Goal: Task Accomplishment & Management: Manage account settings

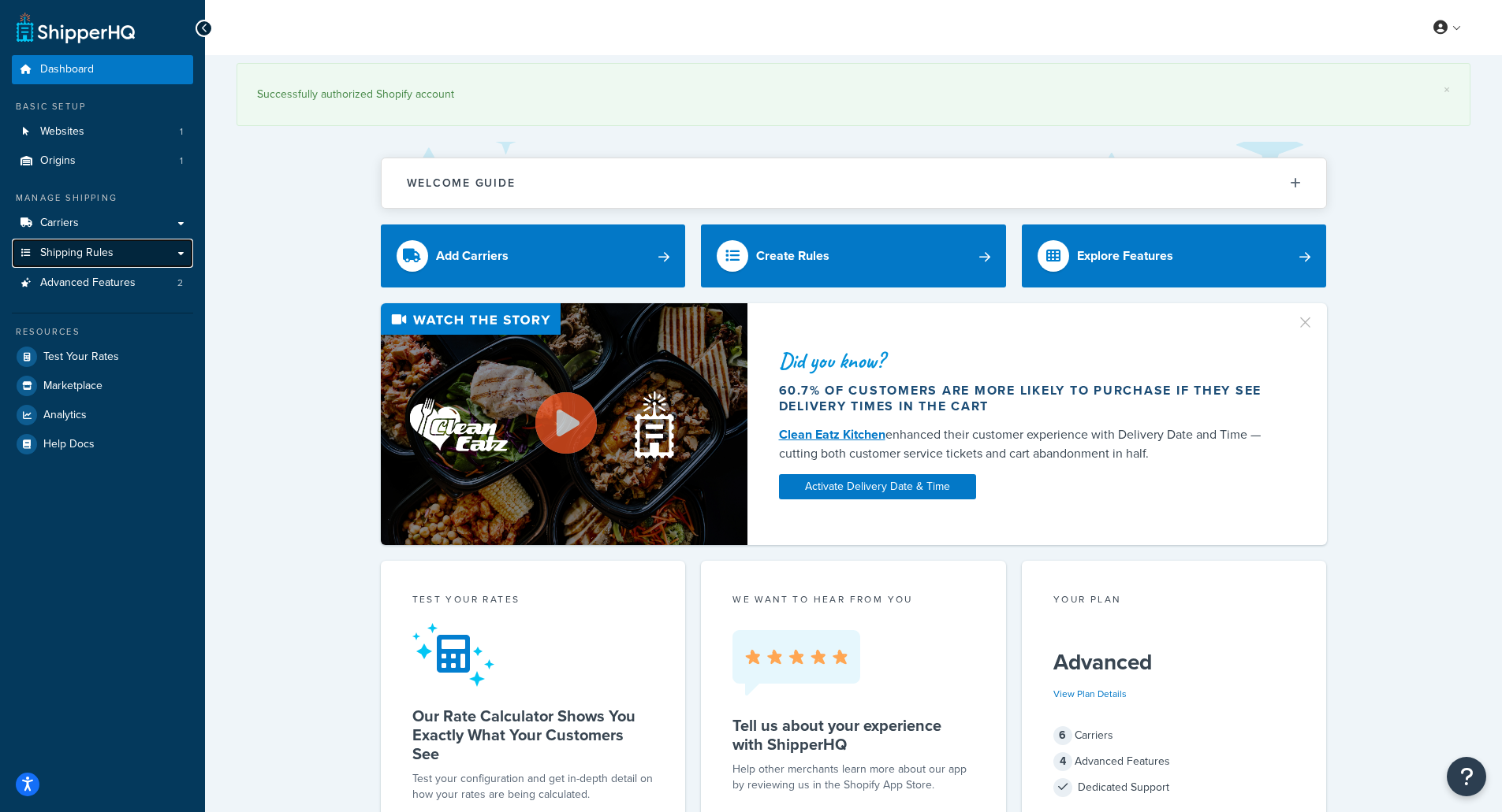
click at [145, 261] on link "Shipping Rules" at bounding box center [103, 253] width 181 height 29
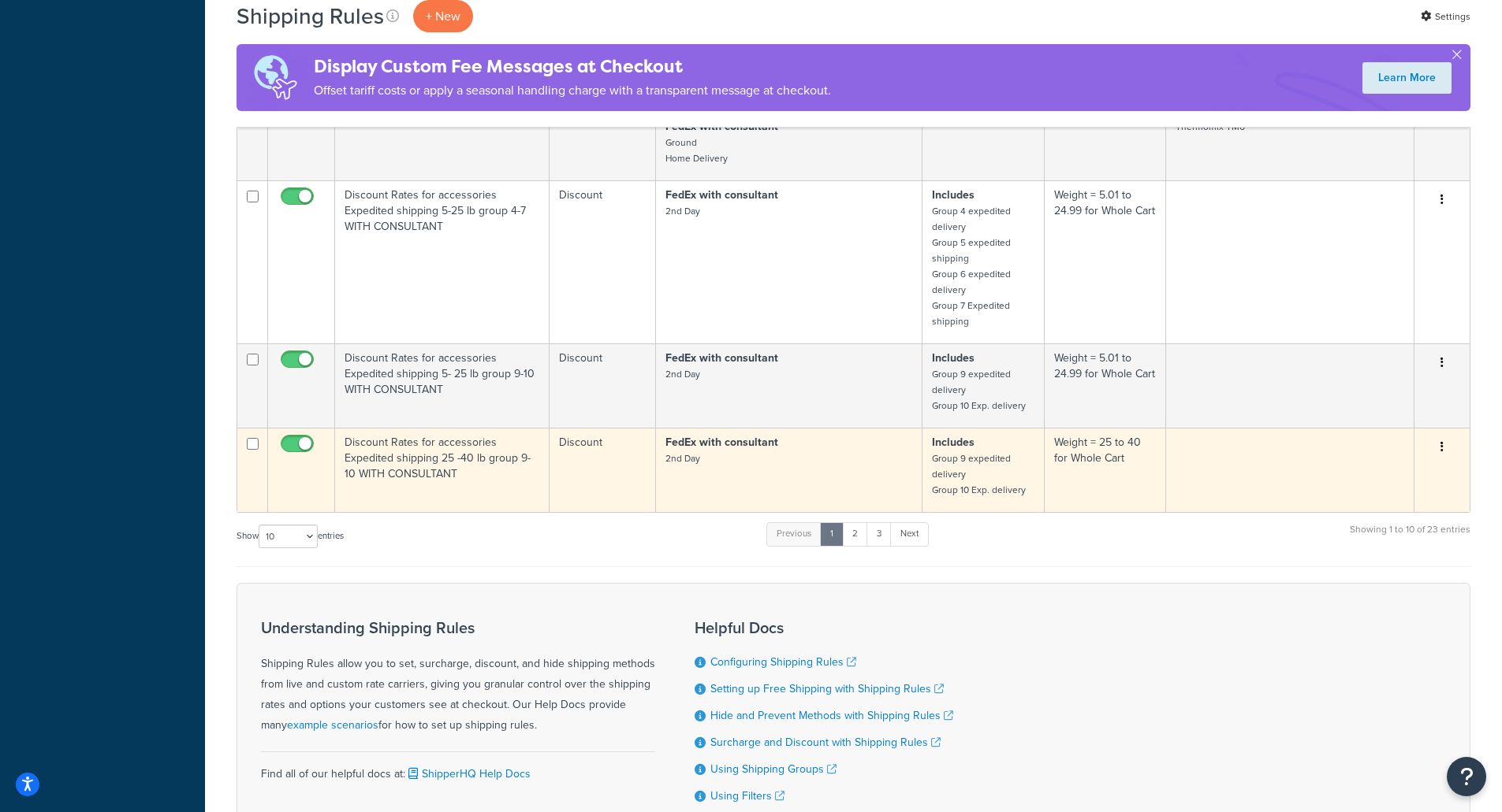
scroll to position [807, 0]
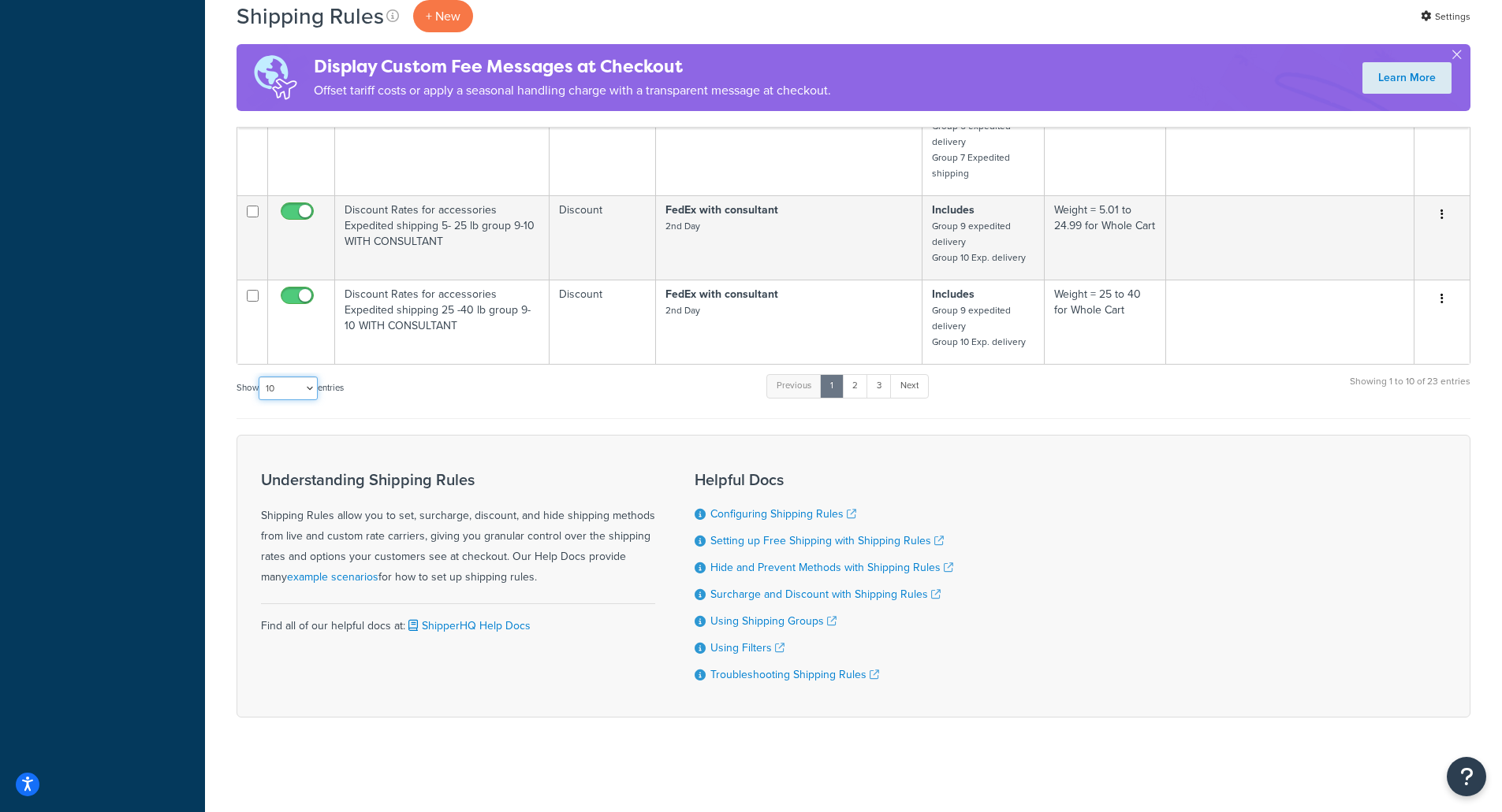
click at [305, 387] on select "10 15 25 50 100 1000" at bounding box center [289, 388] width 59 height 24
select select "50"
click at [260, 376] on select "10 15 25 50 100 1000" at bounding box center [289, 388] width 59 height 24
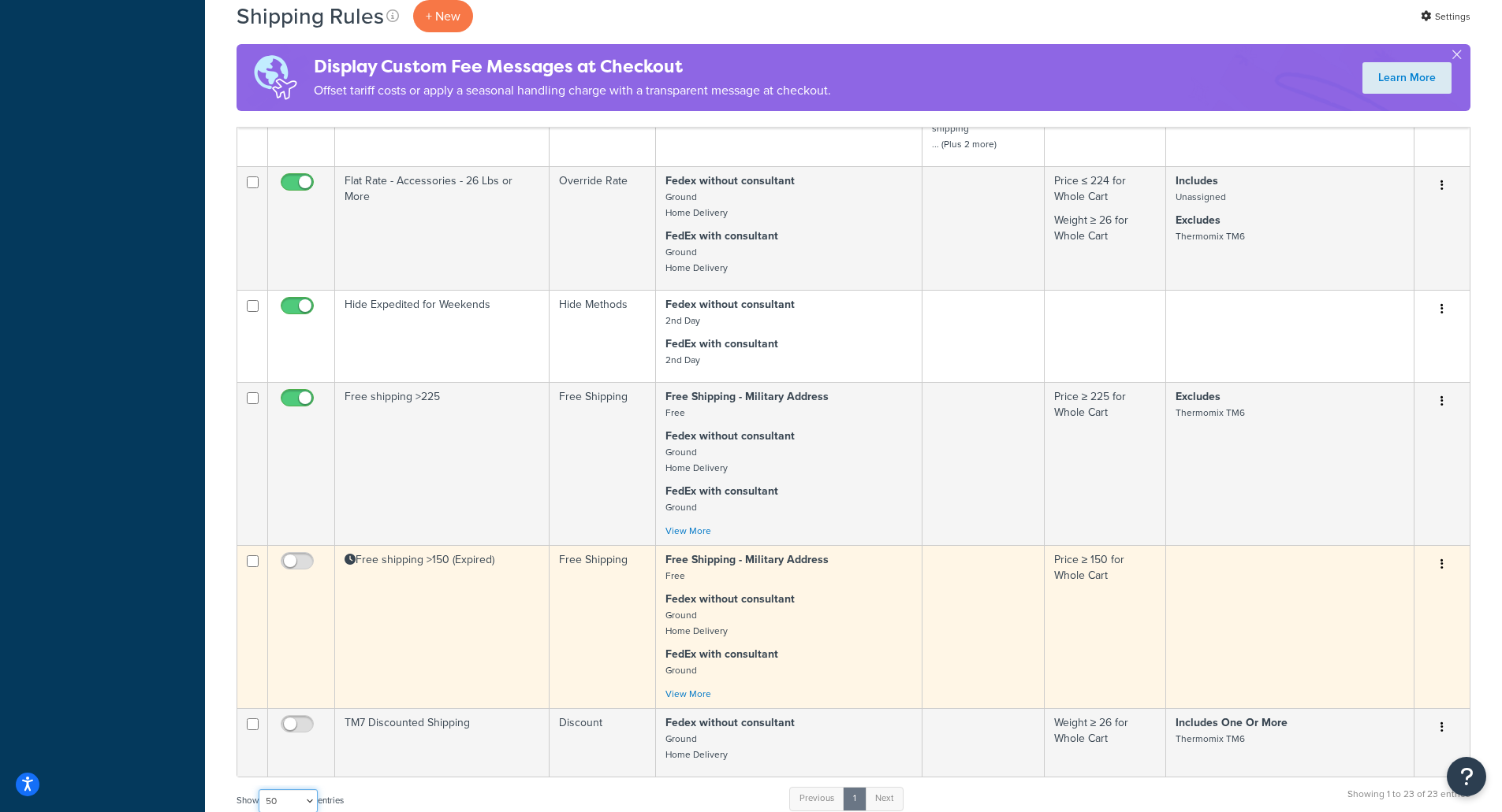
scroll to position [2285, 0]
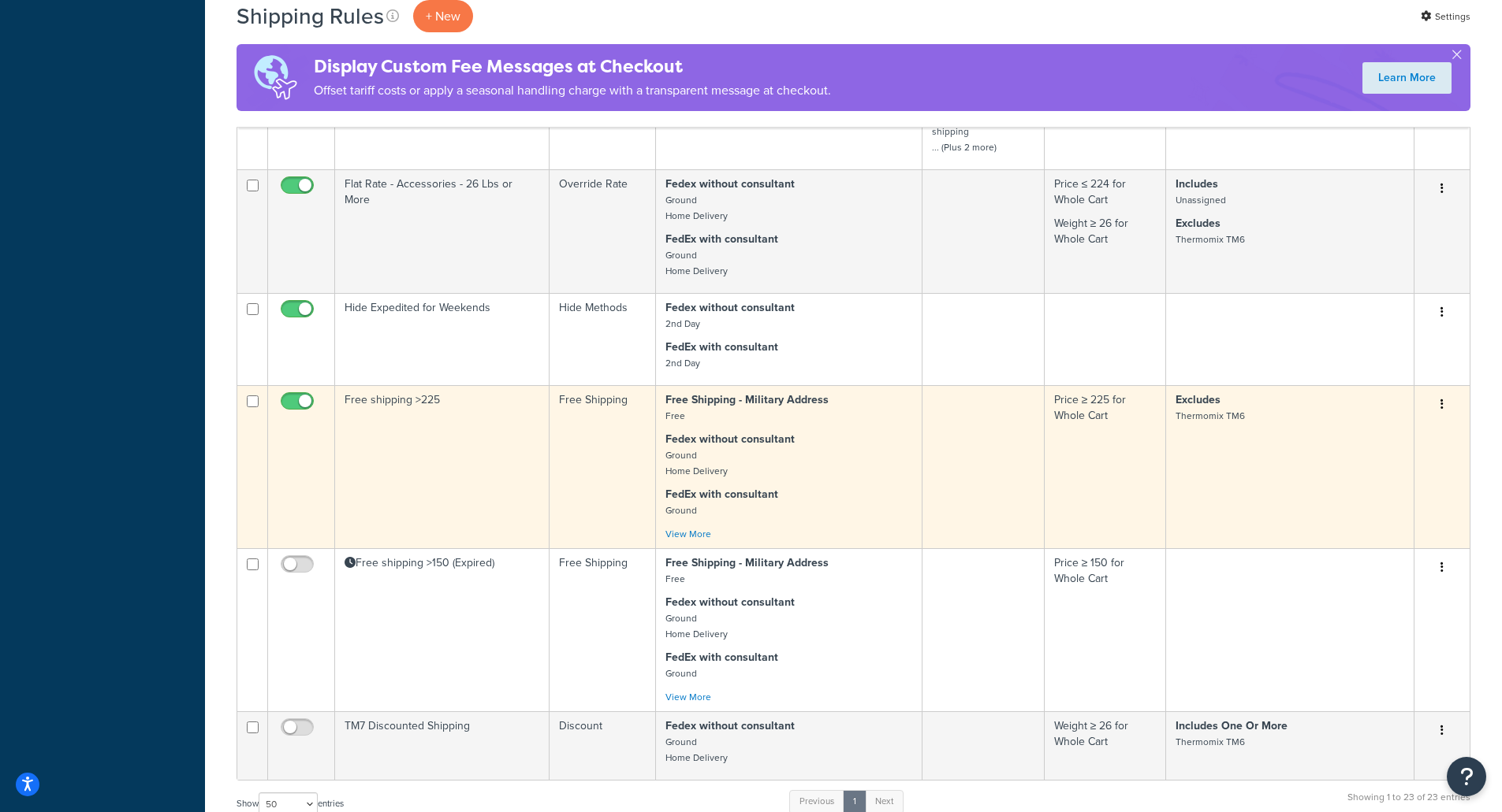
click at [528, 430] on td "Free shipping >225" at bounding box center [442, 466] width 214 height 163
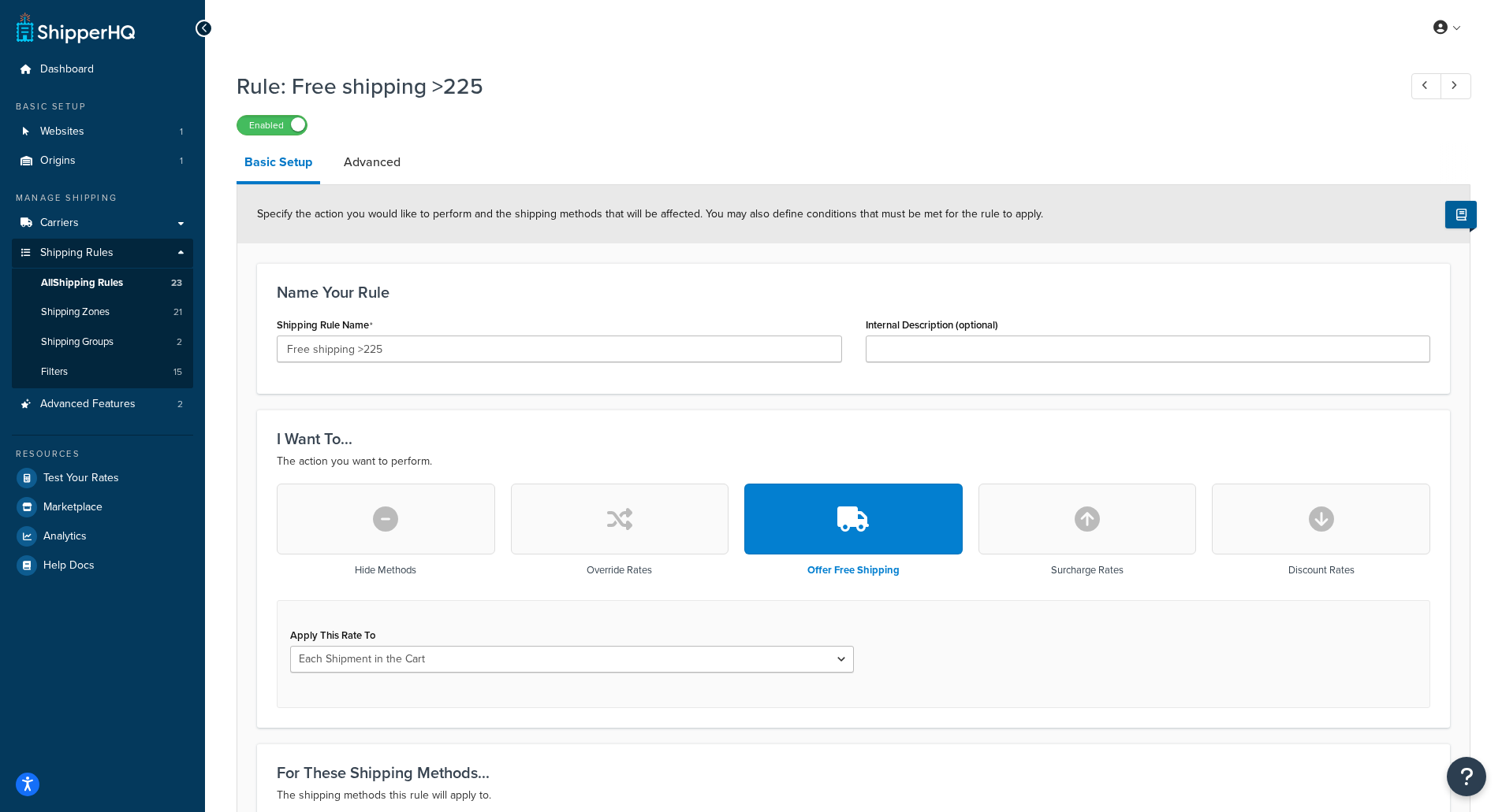
click at [937, 661] on div "Apply This Rate To Each Shipment in the Cart Each Shipping Group in the Cart Ea…" at bounding box center [853, 654] width 1153 height 108
click at [805, 660] on select "Each Shipment in the Cart Each Shipping Group in the Cart Each Item within a Sh…" at bounding box center [572, 660] width 564 height 27
click at [808, 656] on select "Each Shipment in the Cart Each Shipping Group in the Cart Each Item within a Sh…" at bounding box center [572, 660] width 564 height 27
click at [1021, 659] on div "Apply This Rate To Each Shipment in the Cart Each Shipping Group in the Cart Ea…" at bounding box center [853, 654] width 1153 height 108
click at [380, 167] on link "Advanced" at bounding box center [371, 162] width 72 height 37
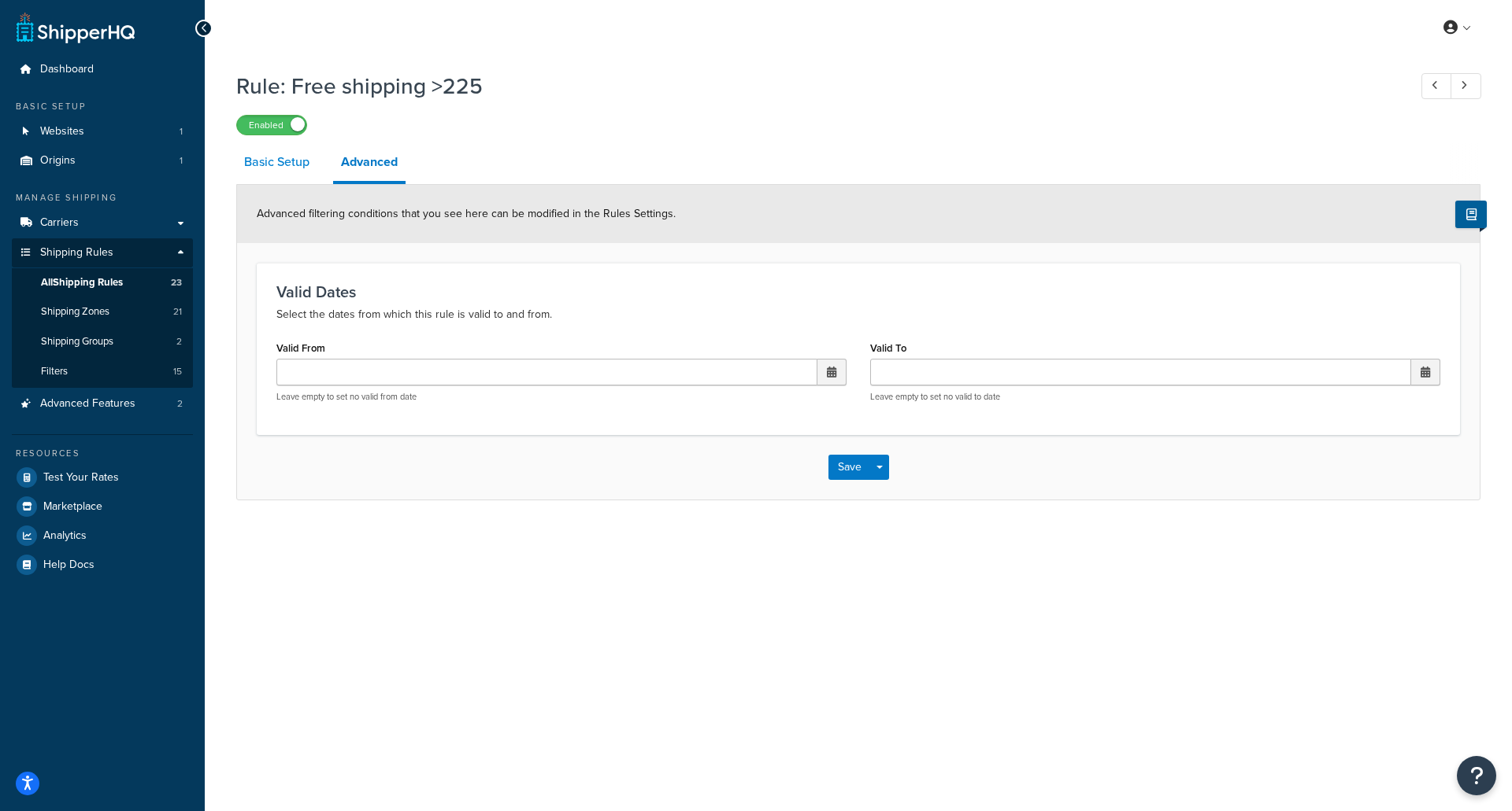
click at [283, 162] on link "Basic Setup" at bounding box center [276, 162] width 81 height 37
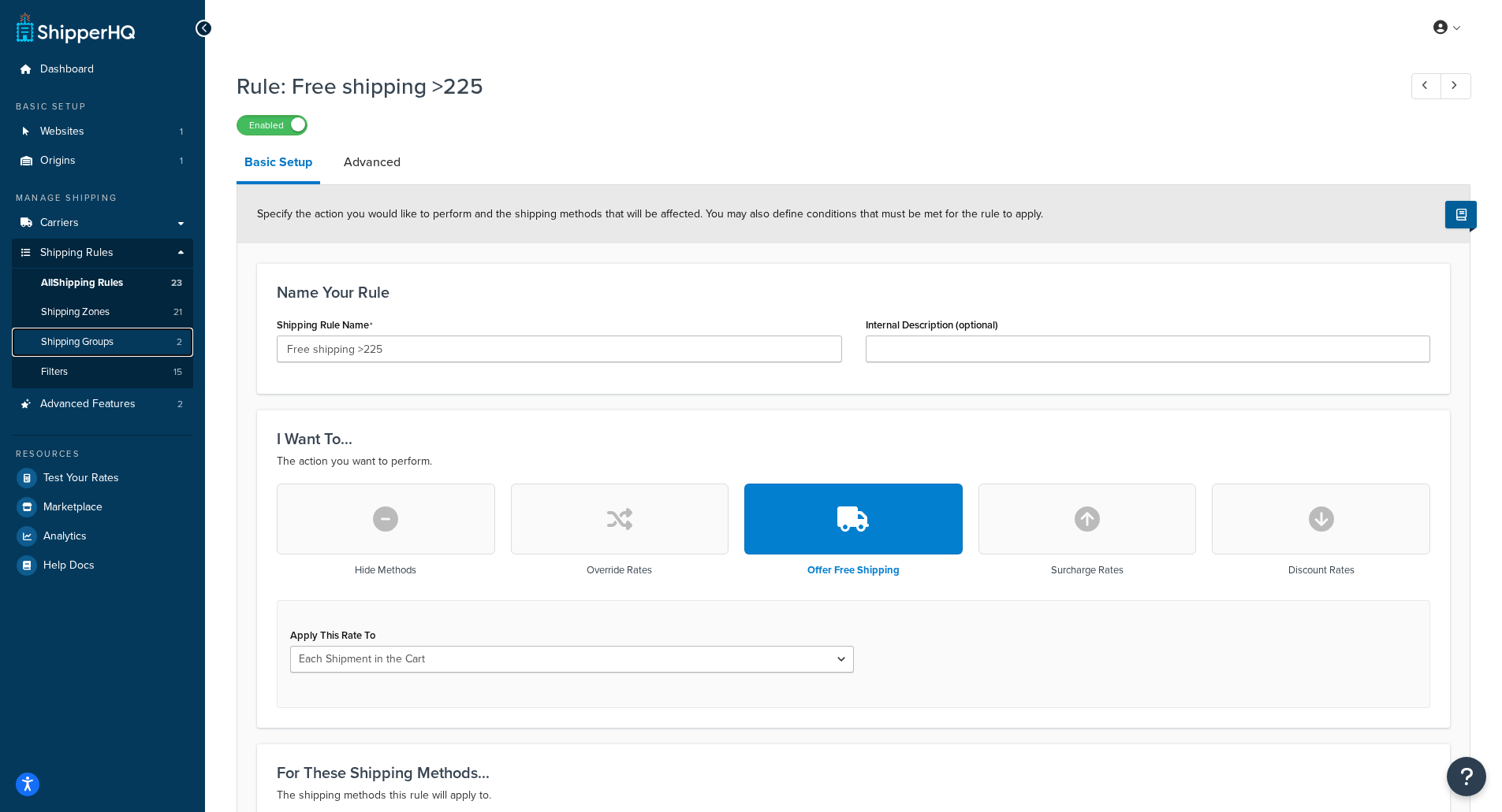
click at [105, 335] on span "Shipping Groups" at bounding box center [77, 342] width 72 height 13
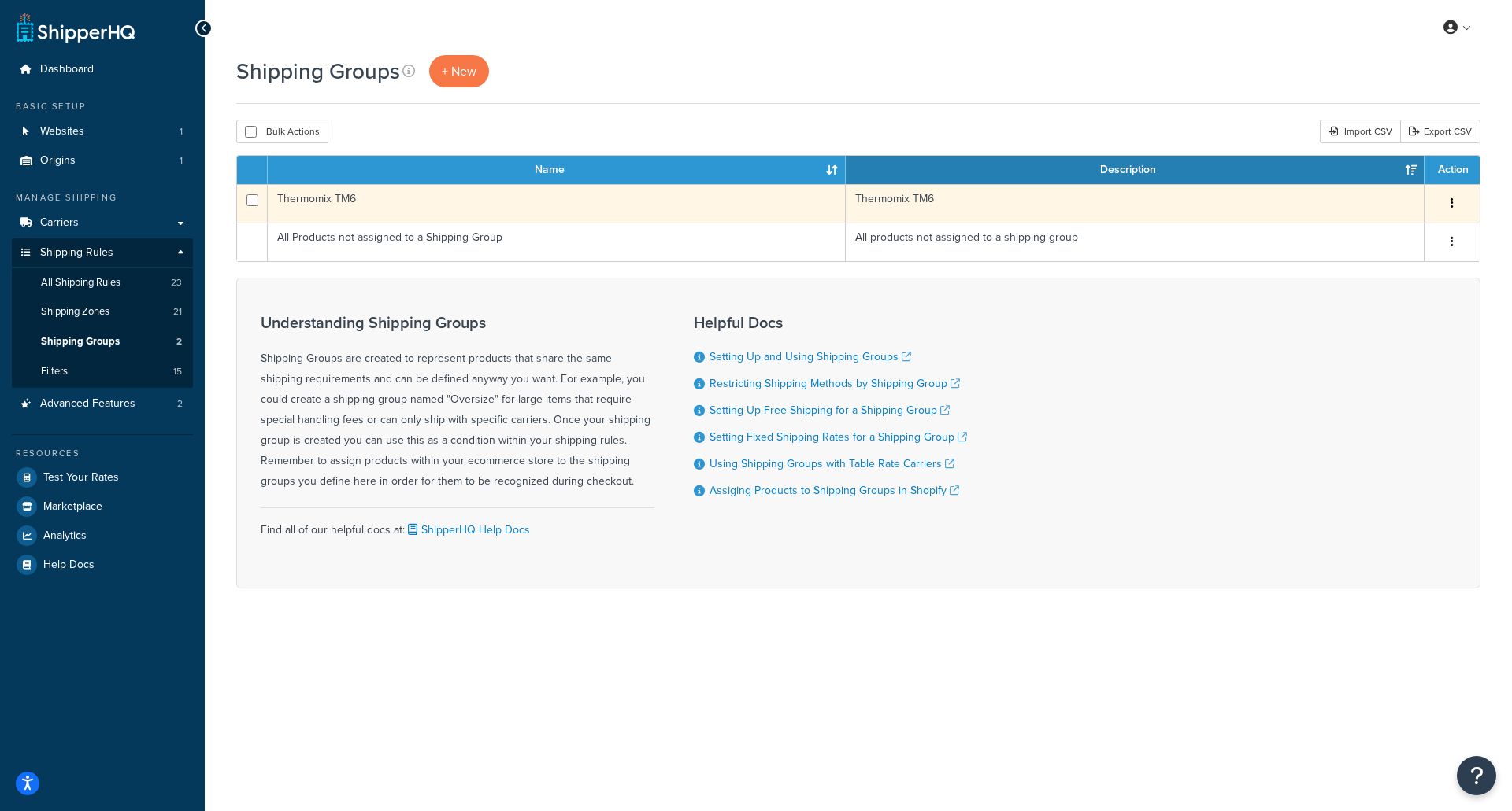
click at [461, 195] on td "Thermomix TM6" at bounding box center [557, 204] width 578 height 38
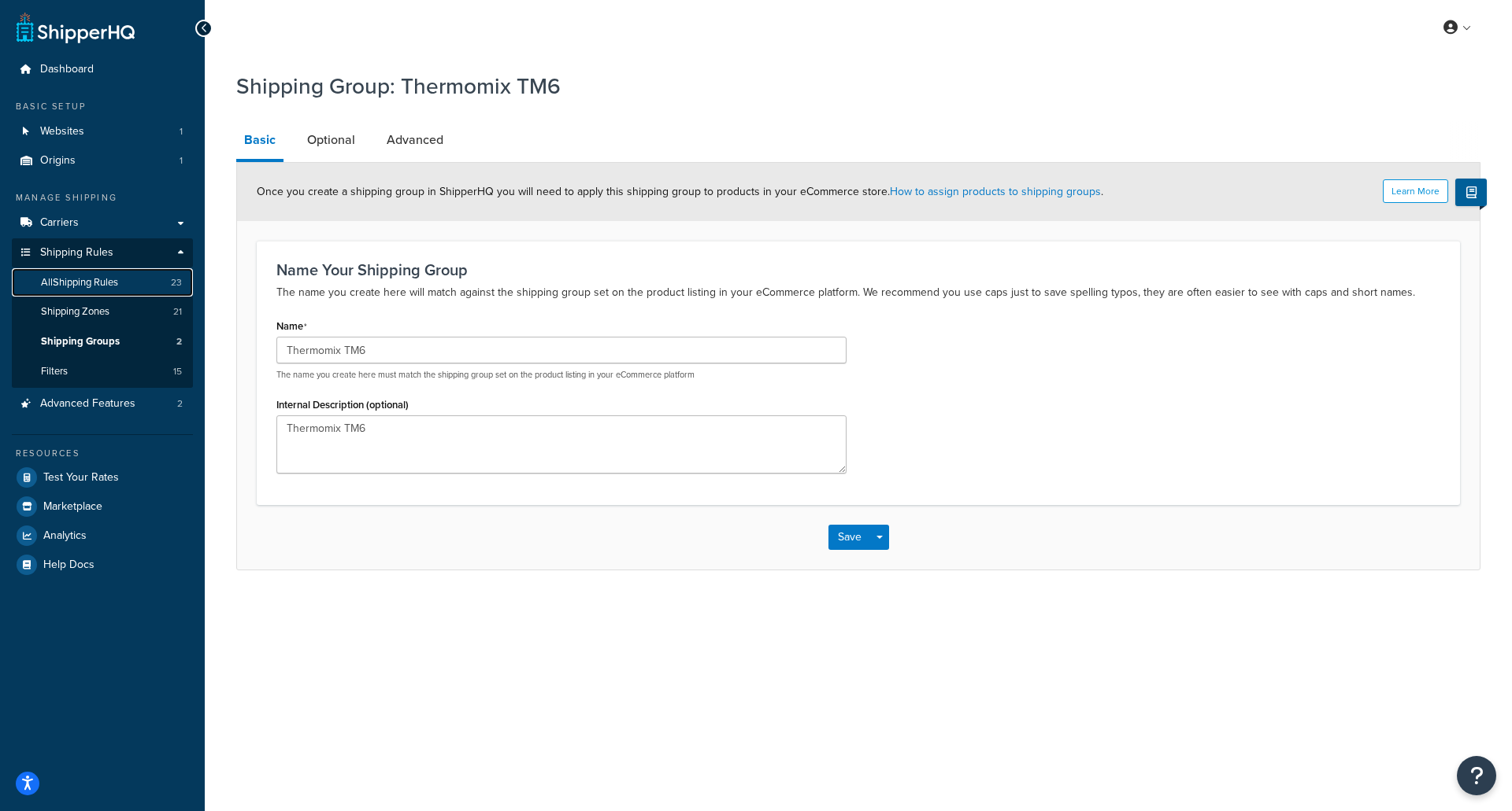
click at [115, 280] on span "All Shipping Rules" at bounding box center [79, 282] width 77 height 13
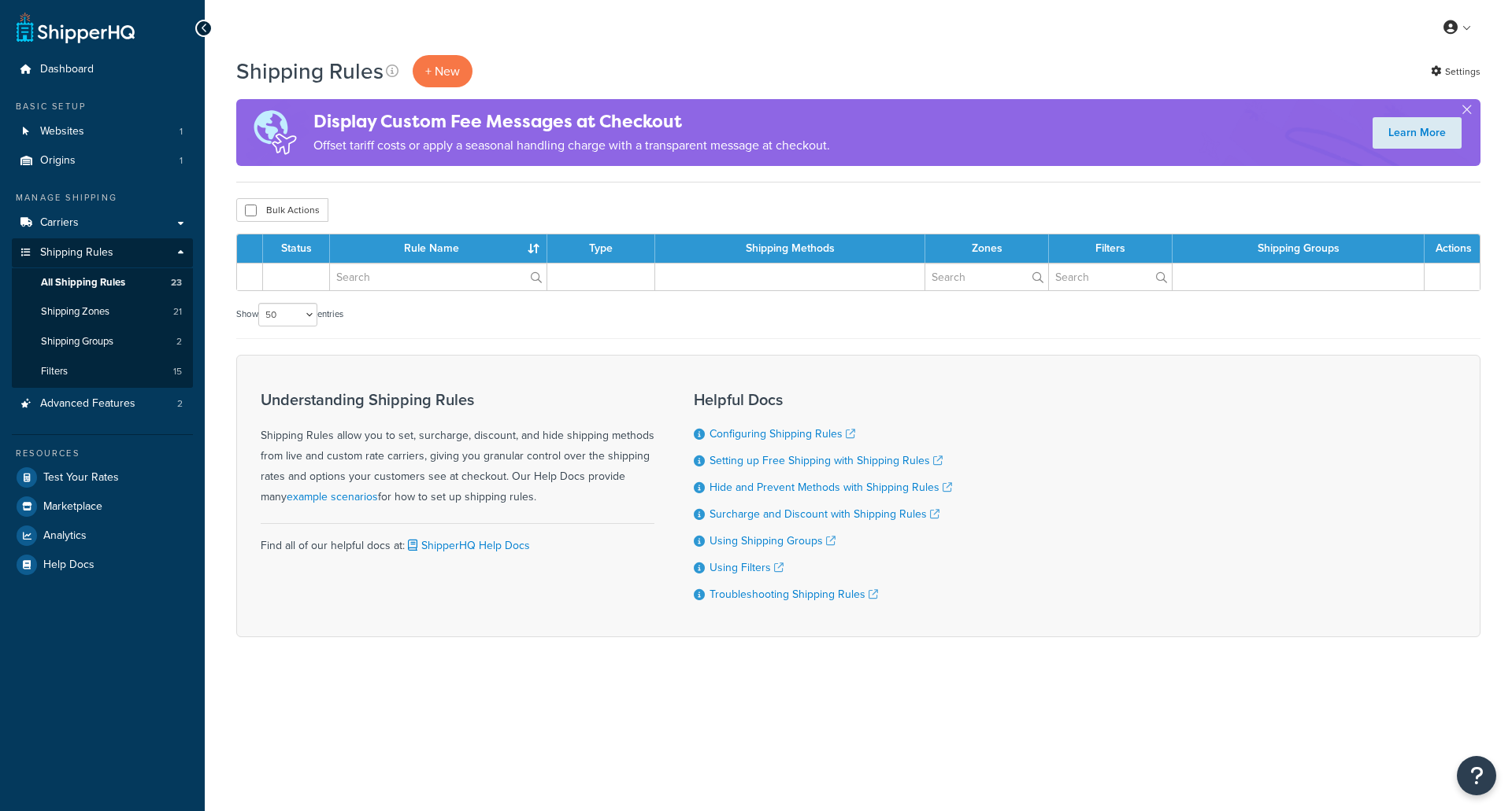
select select "50"
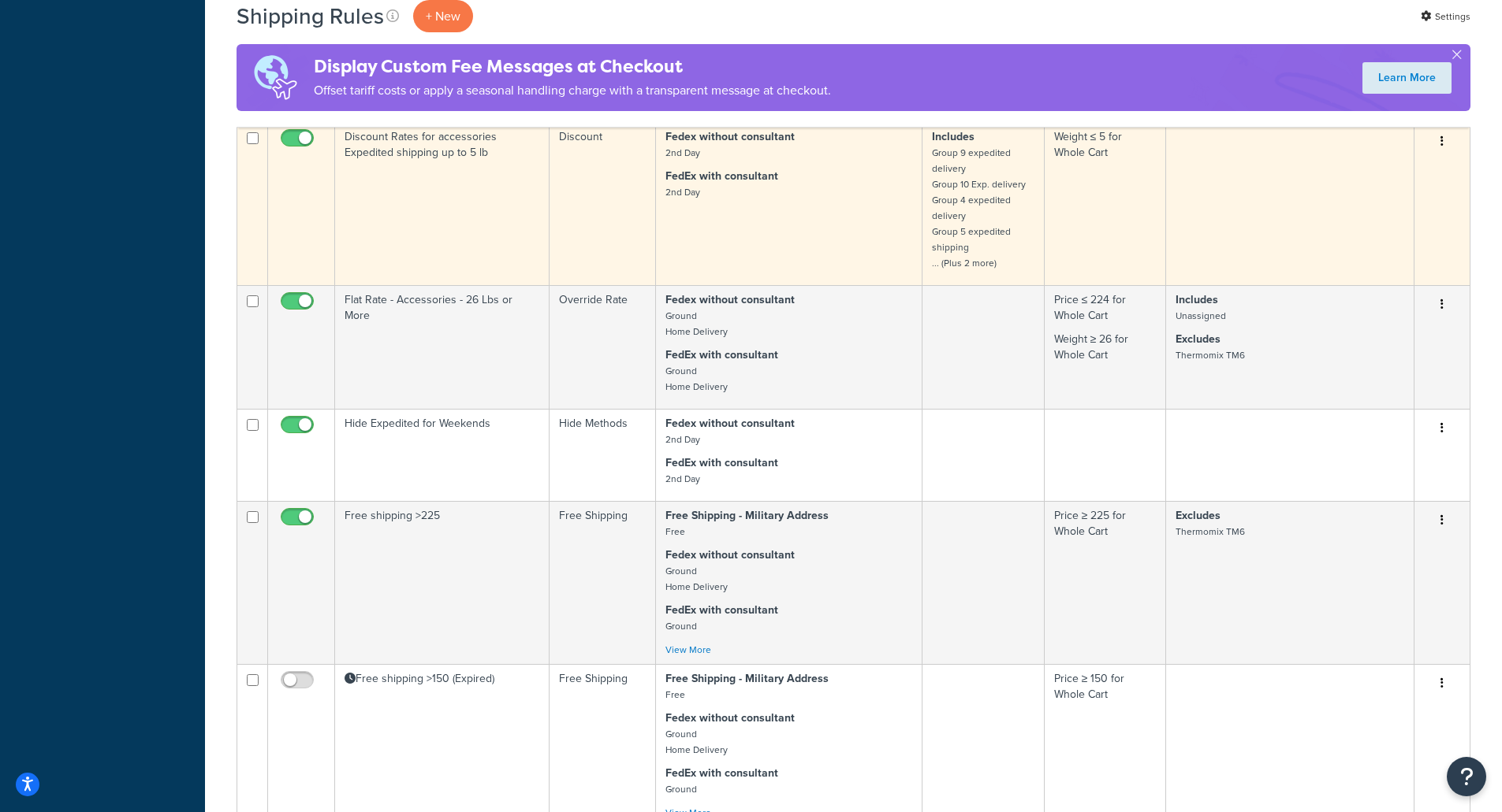
scroll to position [2206, 0]
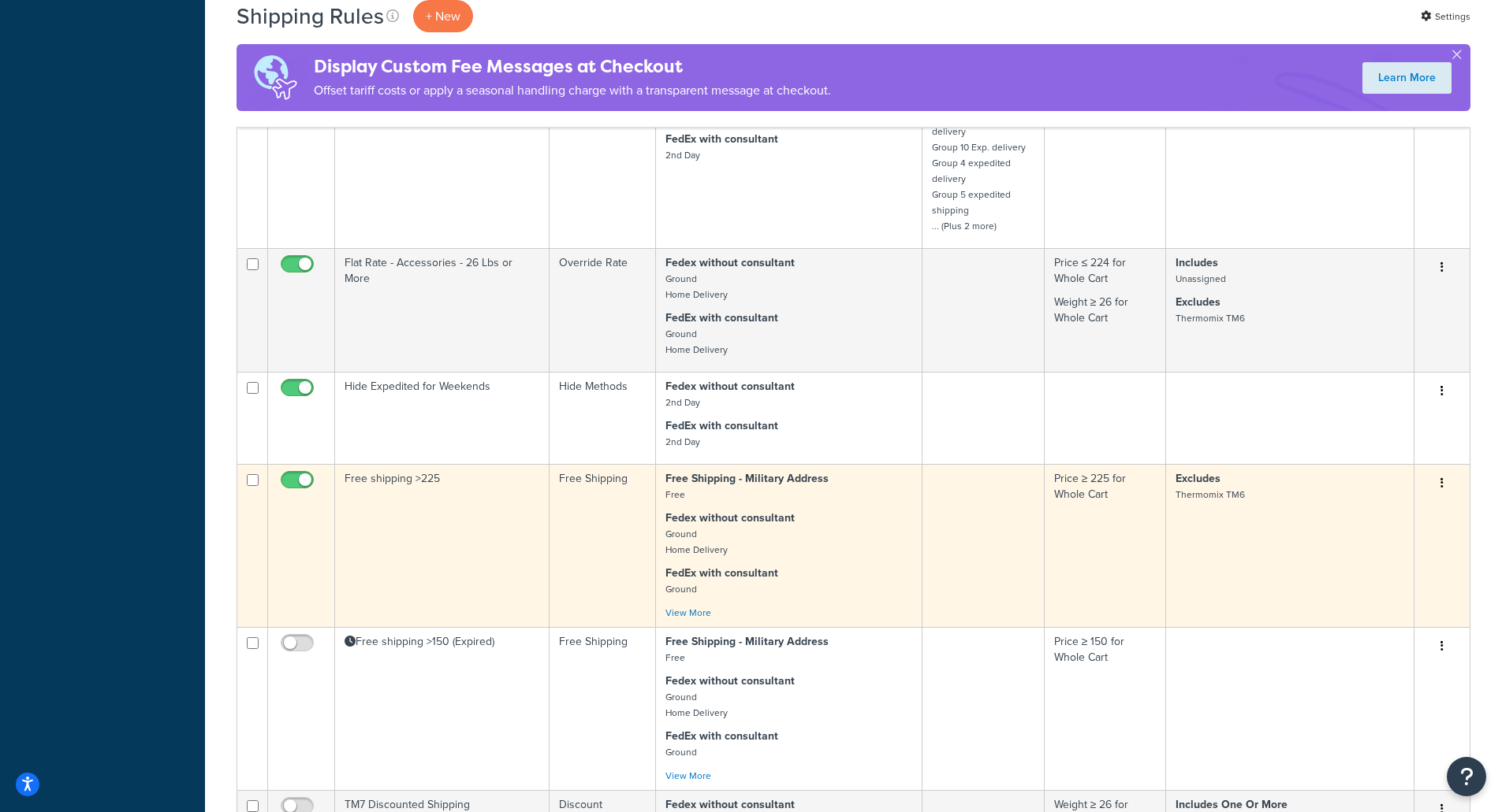
click at [536, 549] on td "Free shipping >225" at bounding box center [442, 545] width 214 height 163
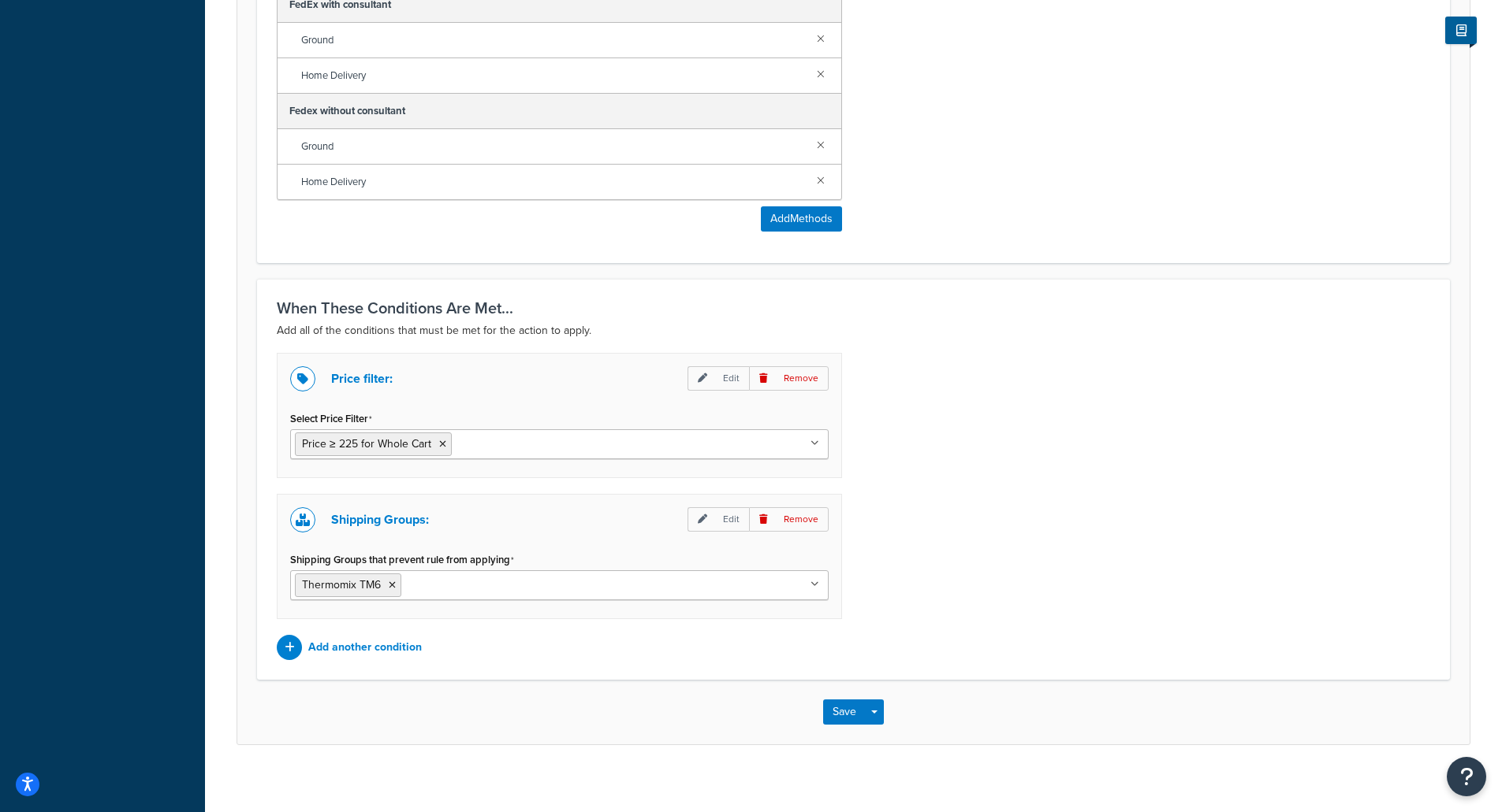
scroll to position [973, 0]
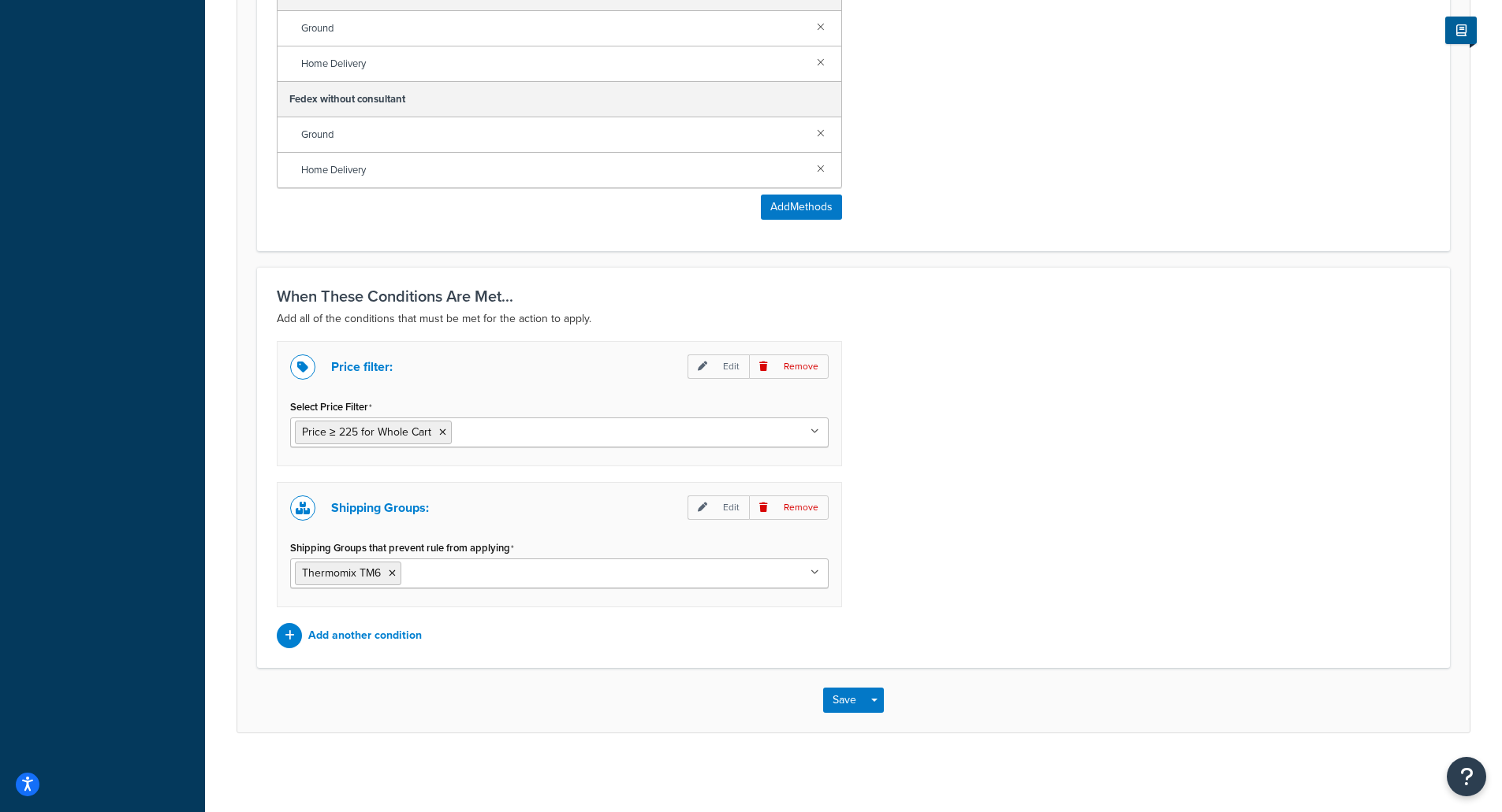
click at [534, 441] on ul "Price ≥ 225 for Whole Cart" at bounding box center [560, 432] width 539 height 30
click at [1036, 476] on div "Price filter: Edit Remove Select Price Filter Price ≥ 225 for Whole Cart Price …" at bounding box center [853, 495] width 1177 height 308
click at [363, 640] on p "Add another condition" at bounding box center [365, 635] width 113 height 22
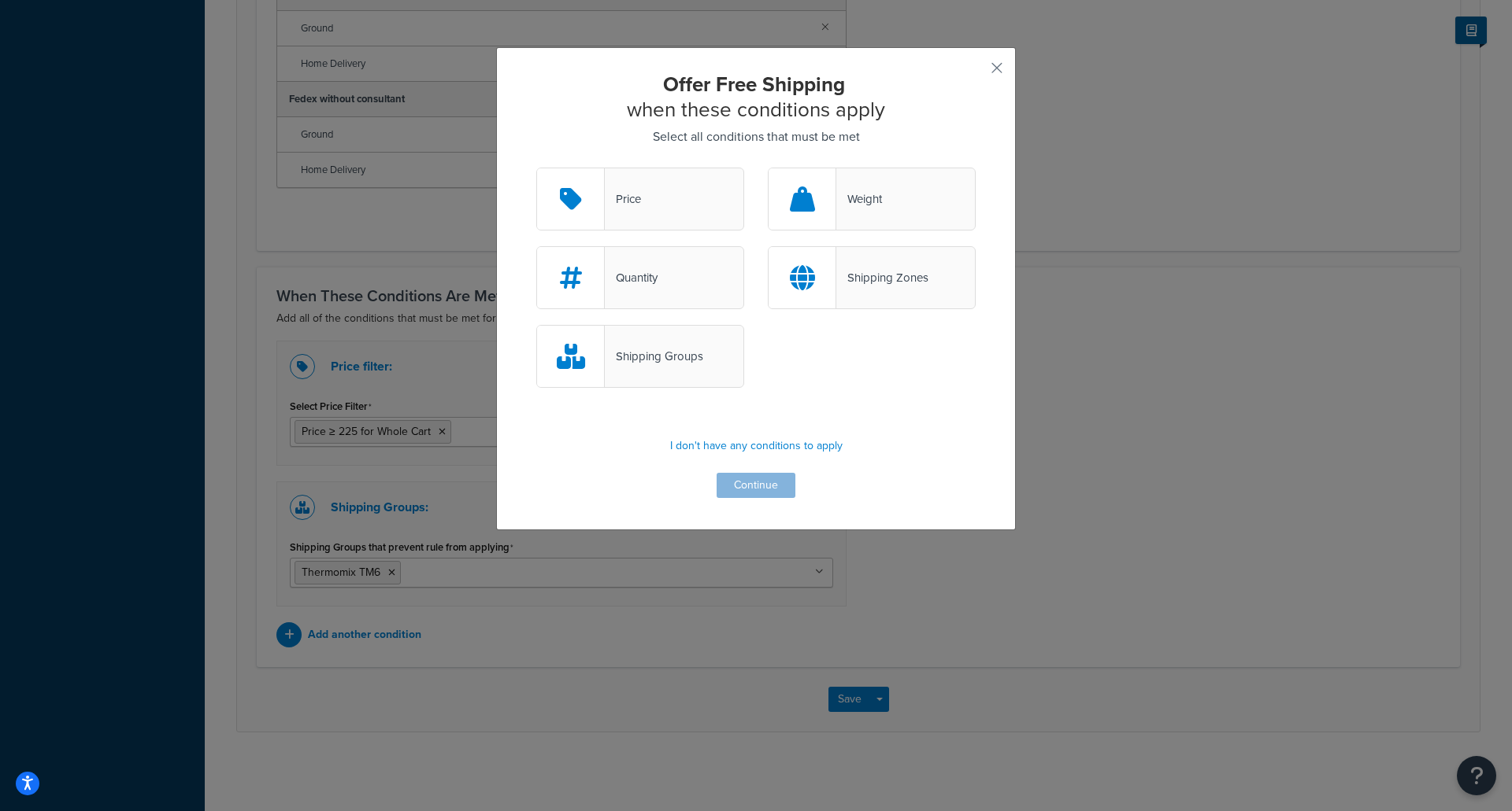
click at [660, 347] on div "Shipping Groups" at bounding box center [654, 356] width 98 height 22
click at [0, 0] on input "Shipping Groups" at bounding box center [0, 0] width 0 height 0
click at [772, 481] on button "Continue" at bounding box center [756, 486] width 78 height 25
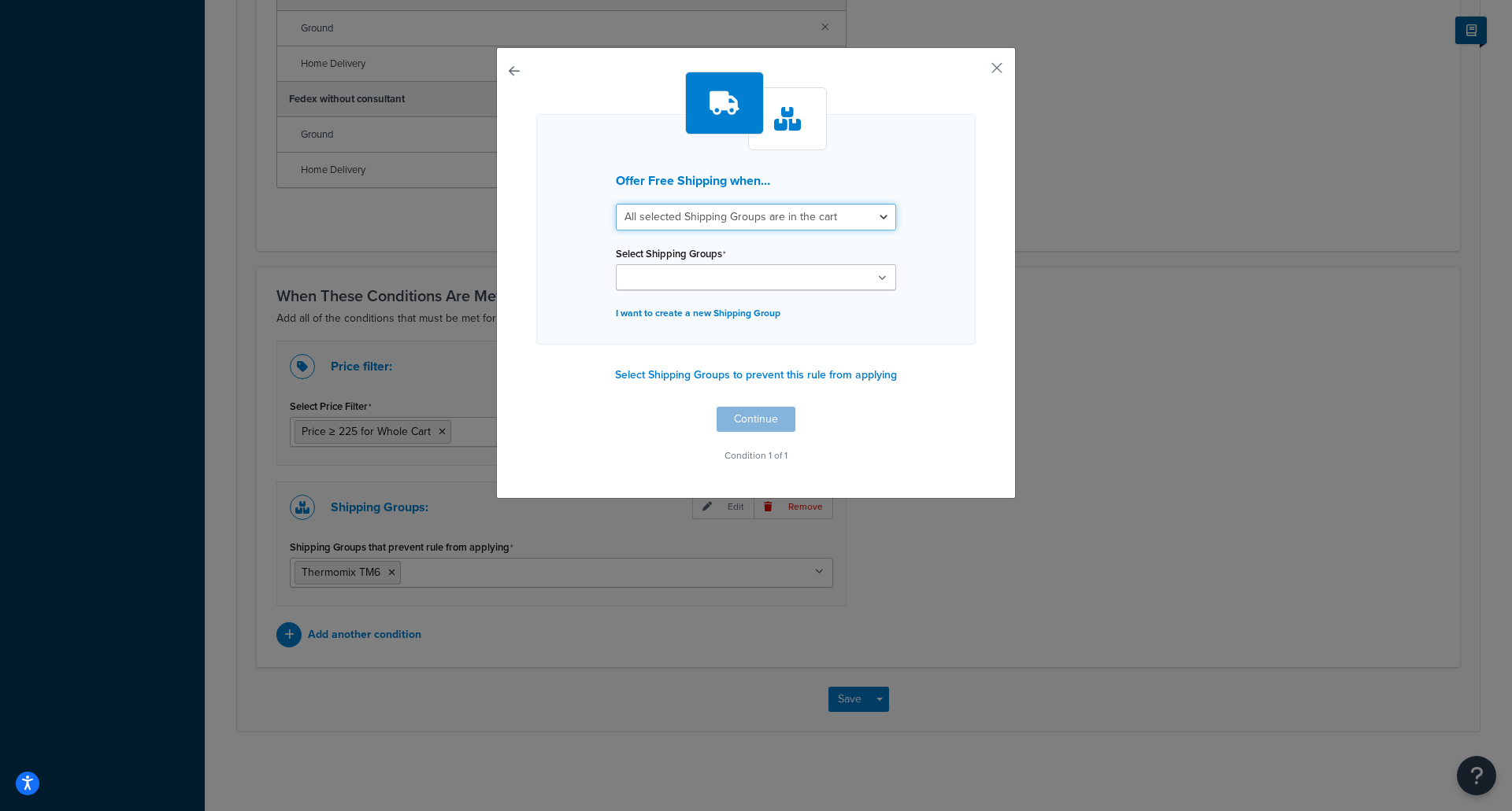
click at [752, 210] on select "All selected Shipping Groups are in the cart Any selected Shipping Groups are i…" at bounding box center [756, 217] width 280 height 27
select select "any"
click at [615, 204] on select "All selected Shipping Groups are in the cart Any selected Shipping Groups are i…" at bounding box center [756, 217] width 280 height 27
click at [736, 277] on input "Select Shipping Groups" at bounding box center [690, 278] width 139 height 17
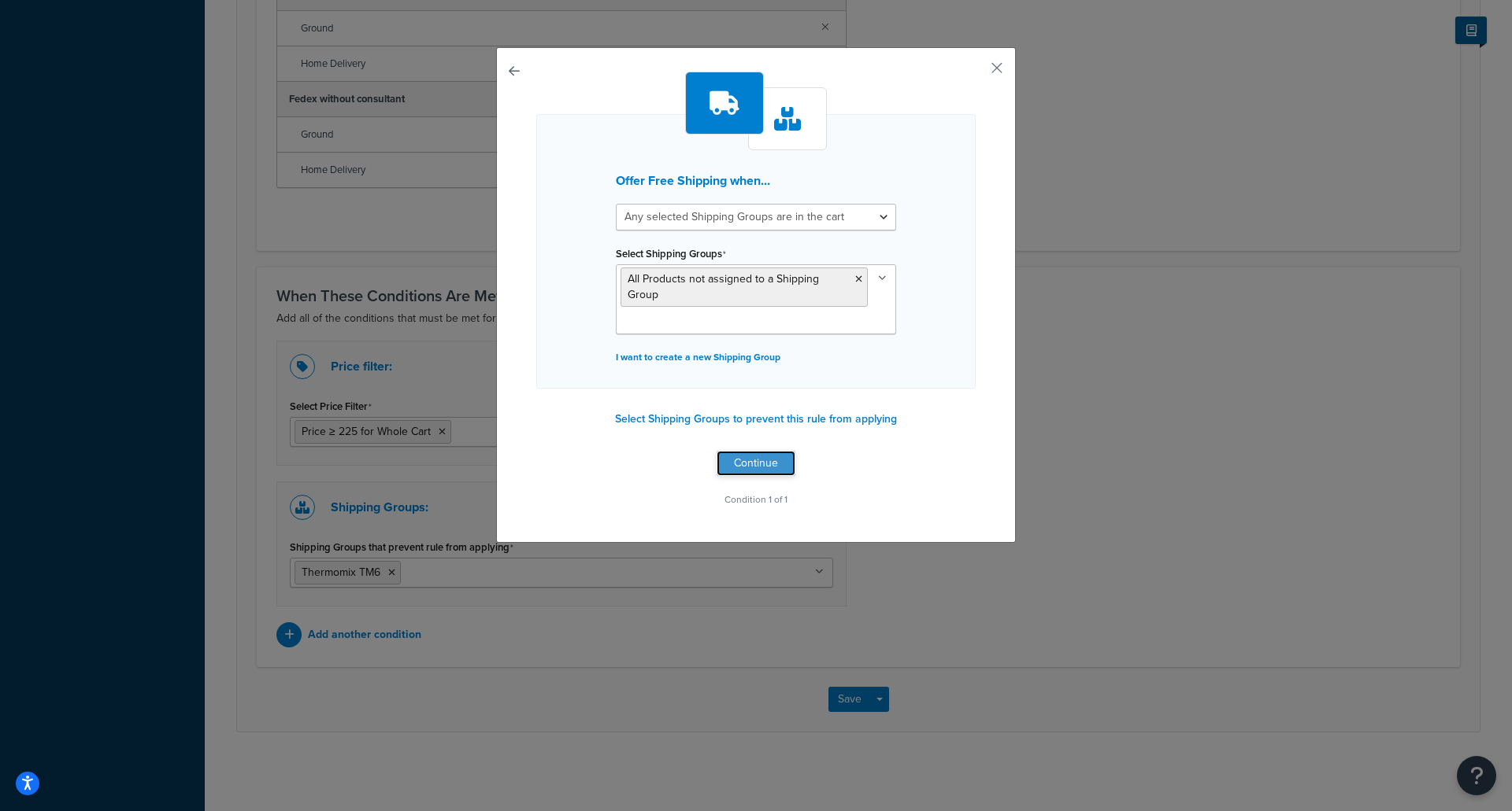
click at [757, 457] on button "Continue" at bounding box center [756, 463] width 78 height 25
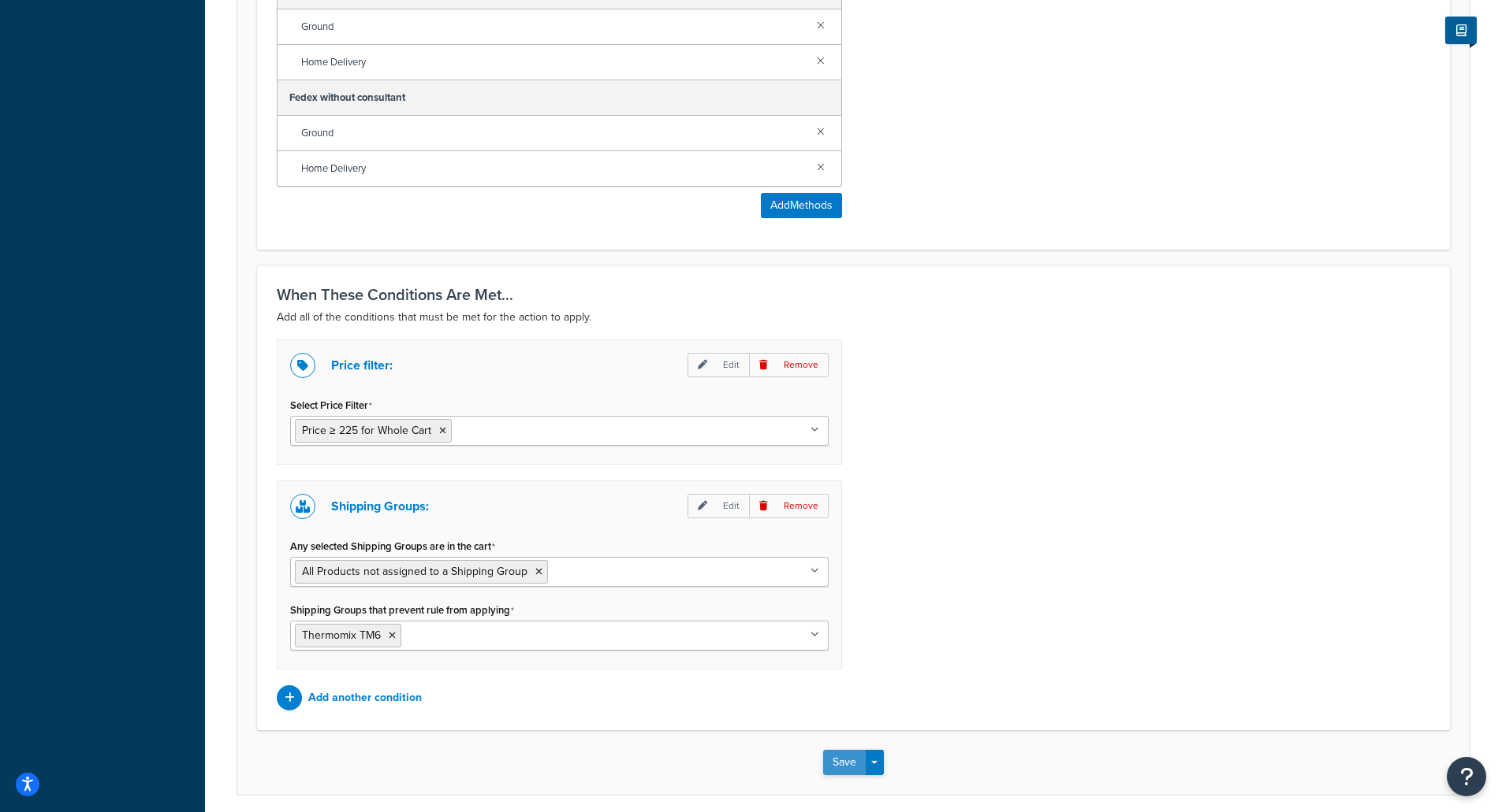
click at [836, 768] on button "Save" at bounding box center [844, 762] width 43 height 25
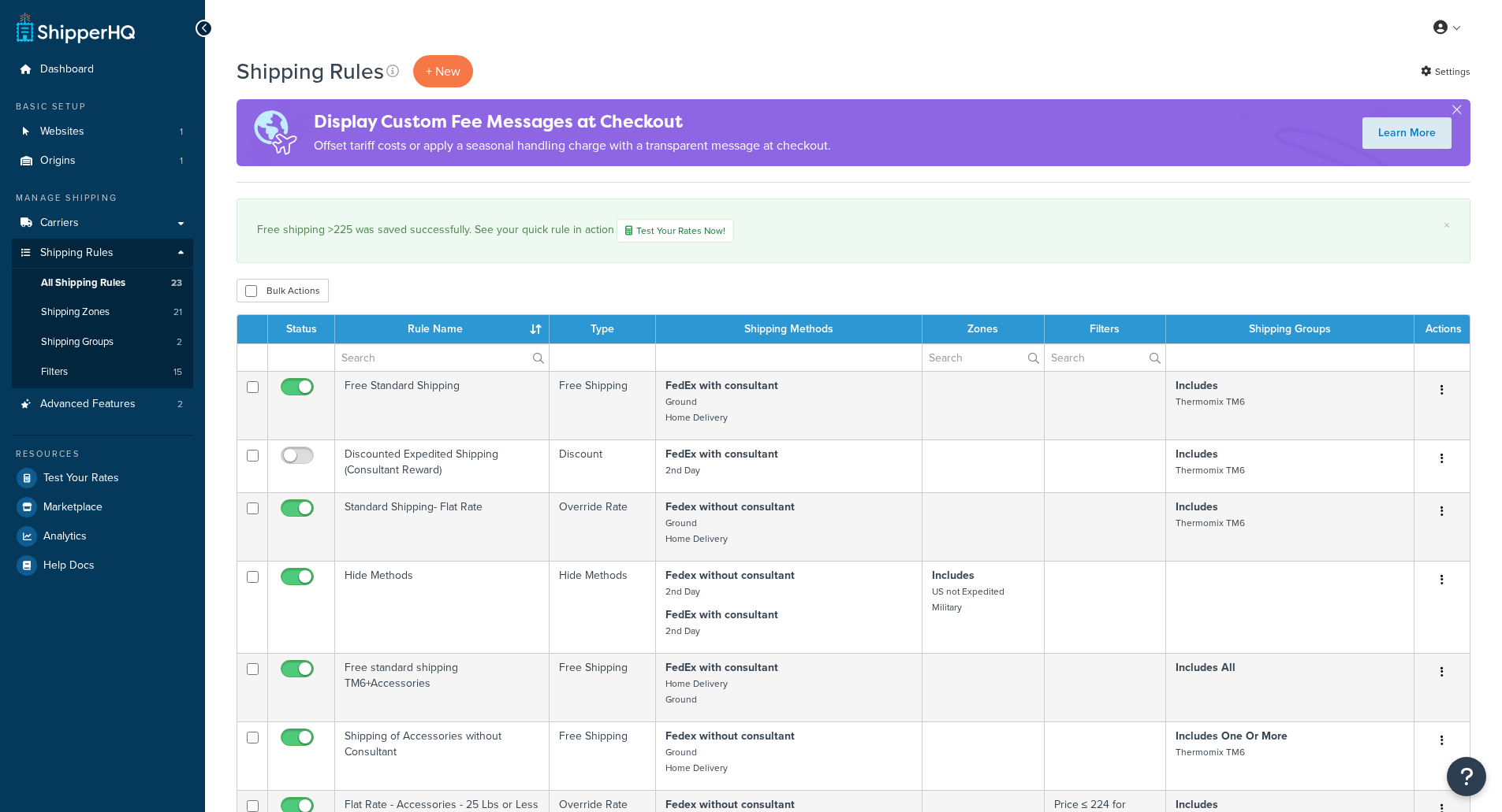
select select "50"
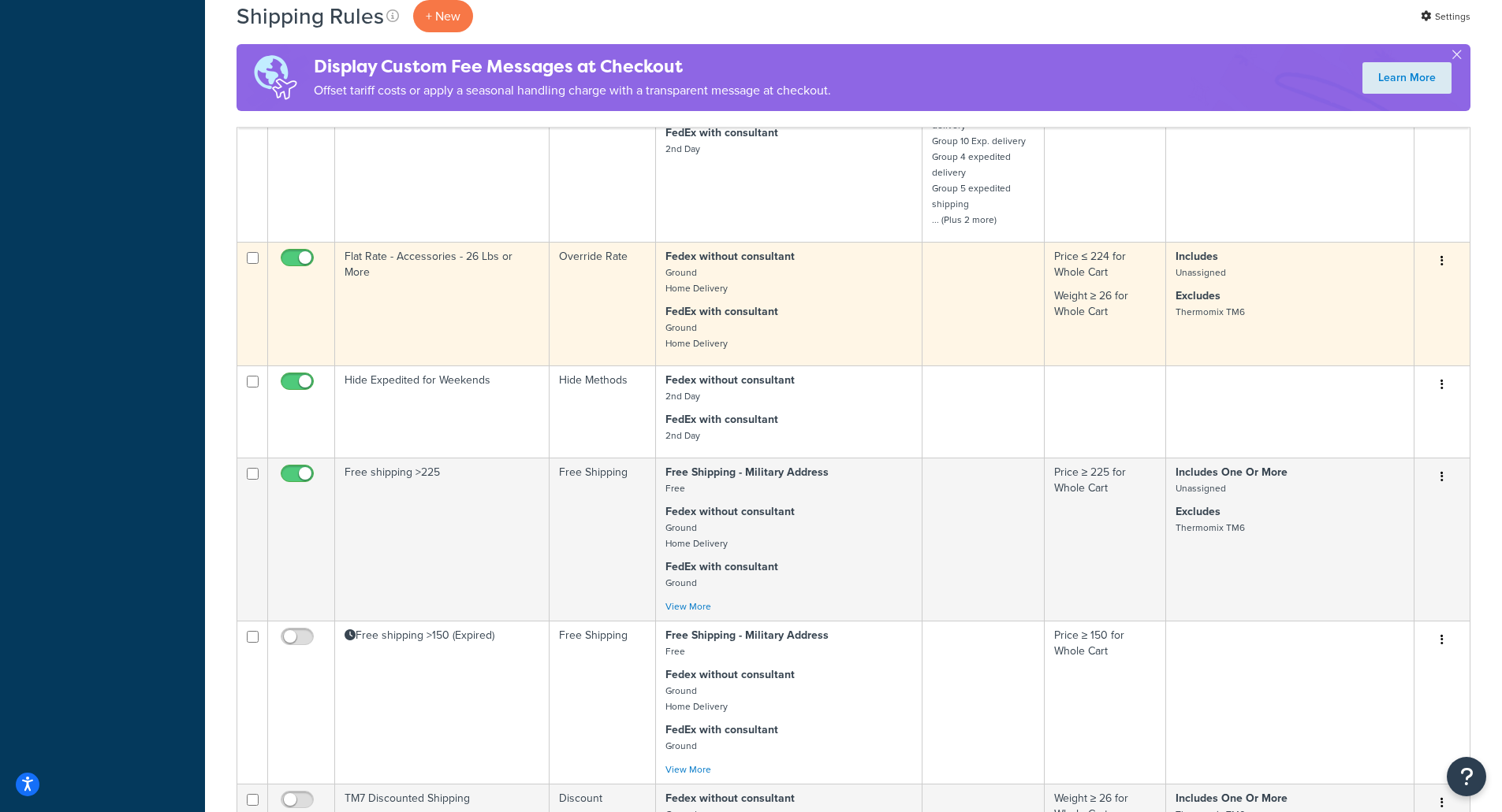
scroll to position [2285, 0]
